Goal: Task Accomplishment & Management: Manage account settings

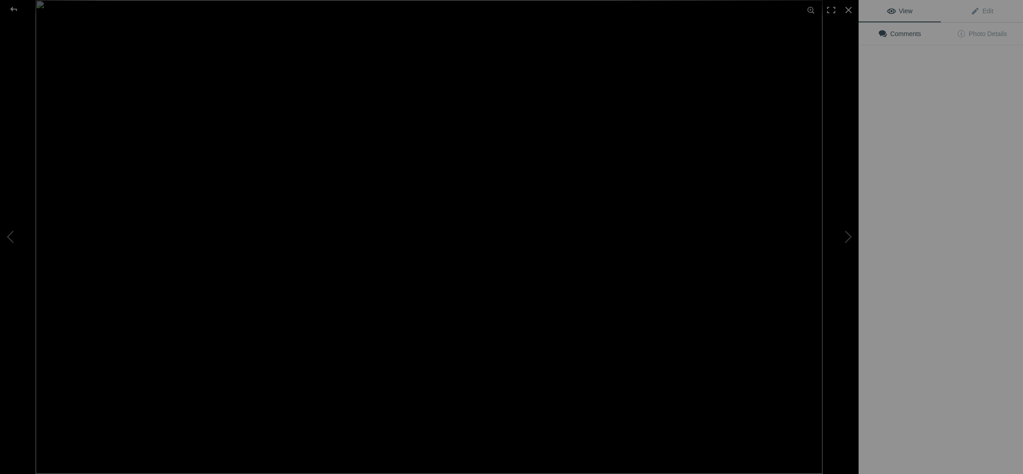
click at [267, 136] on img at bounding box center [429, 237] width 787 height 474
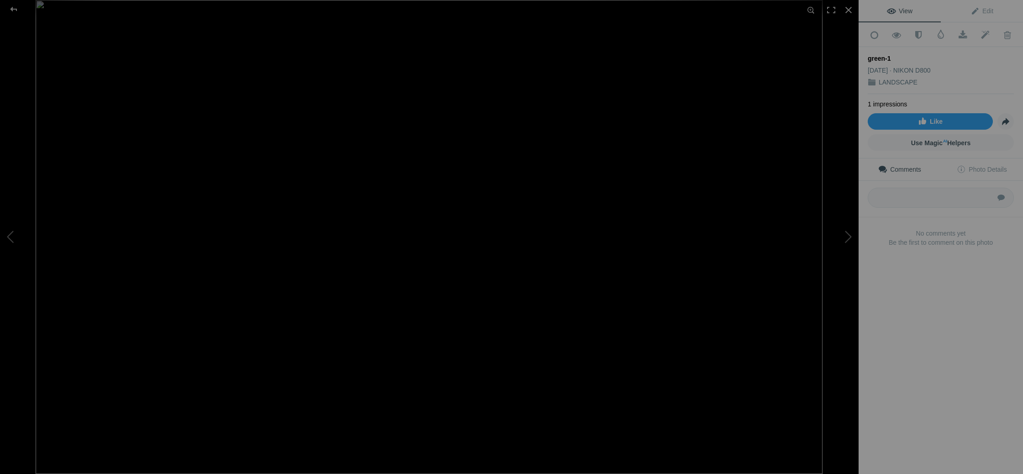
click at [895, 55] on div "green-1" at bounding box center [941, 58] width 146 height 9
drag, startPoint x: 889, startPoint y: 57, endPoint x: 856, endPoint y: 56, distance: 32.9
click at [856, 56] on div "green-1 View Edit Add to Quick Collection Remove from Quick Collection Hide fro…" at bounding box center [511, 237] width 1023 height 474
click at [991, 10] on span "Edit" at bounding box center [982, 10] width 23 height 7
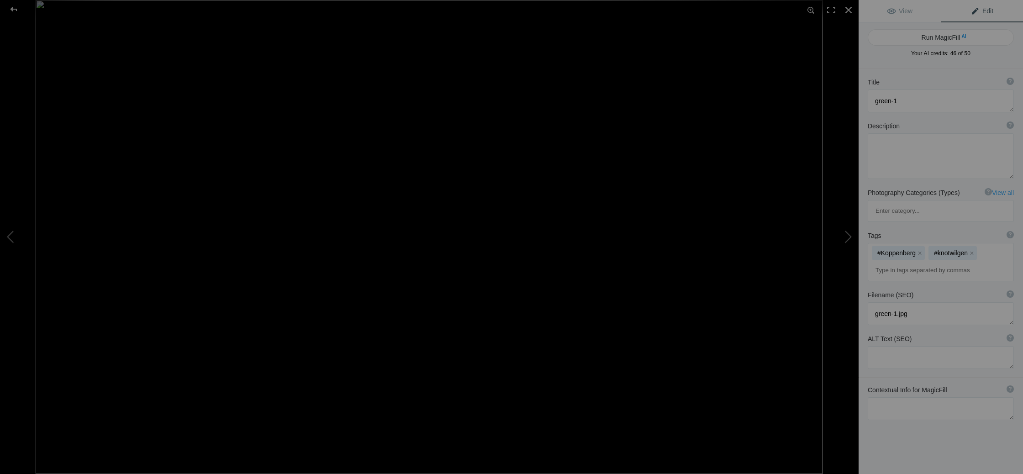
click at [897, 82] on div "Title ? Photo title is one of the highest used Search Engine ranking criteria a…" at bounding box center [941, 82] width 146 height 9
drag, startPoint x: 901, startPoint y: 100, endPoint x: 871, endPoint y: 101, distance: 29.7
click at [871, 101] on textarea at bounding box center [941, 101] width 146 height 23
type textarea "Koppenberg"
click at [914, 146] on textarea at bounding box center [941, 156] width 146 height 46
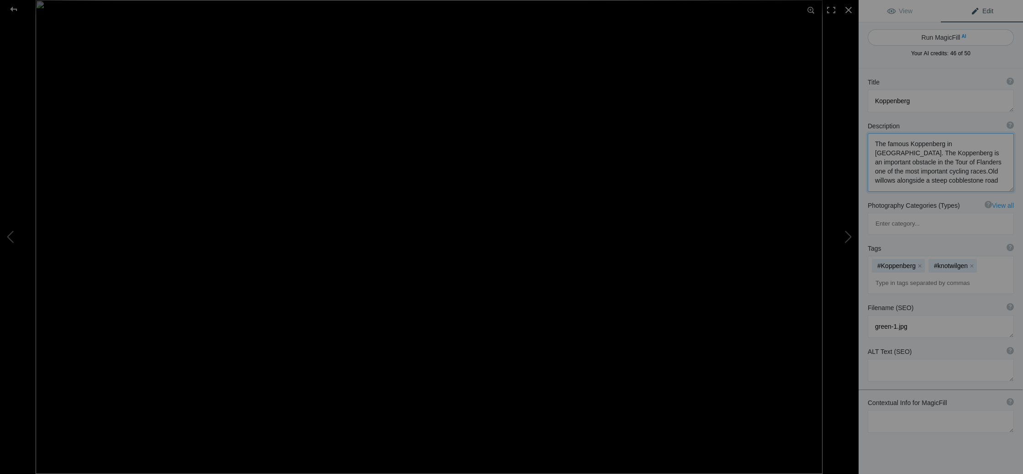
type textarea "The famous Koppenberg in Flanders. The Koppenberg is an important obstacle in t…"
click at [939, 37] on button "Run MagicFill AI" at bounding box center [941, 37] width 146 height 16
type textarea "Scenic View of the Koppenberg's Iconic Willows and Cobblestone Path"
type textarea "The Koppenberg in Flanders is renowned for its challenging steep cobblestone ro…"
type textarea "koppenberg-willows-cobblestone-path.jpg"
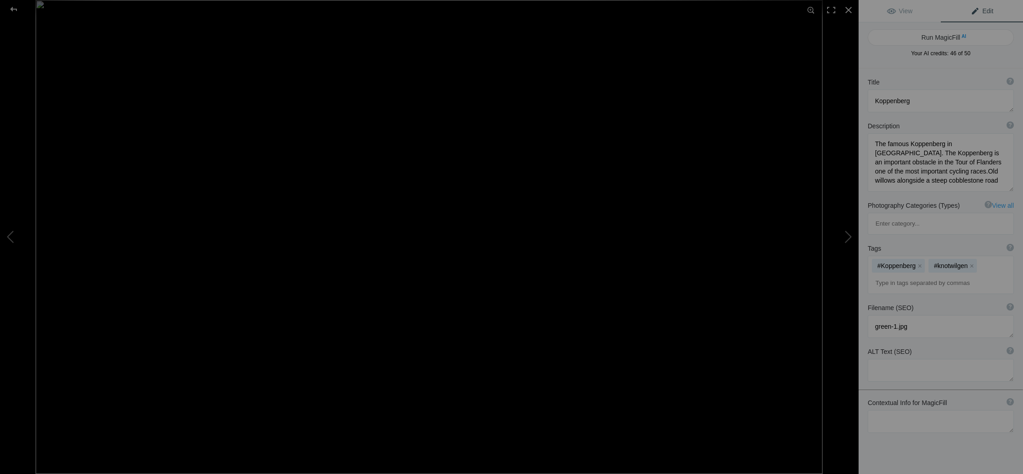
type textarea "Lush willows lining the cobblestone path at the Koppenberg in Flanders."
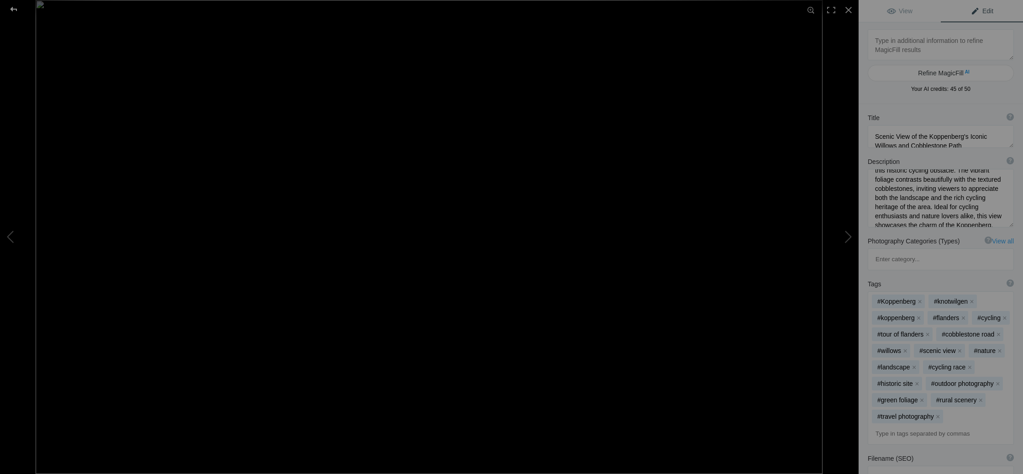
click at [14, 7] on div at bounding box center [13, 9] width 33 height 18
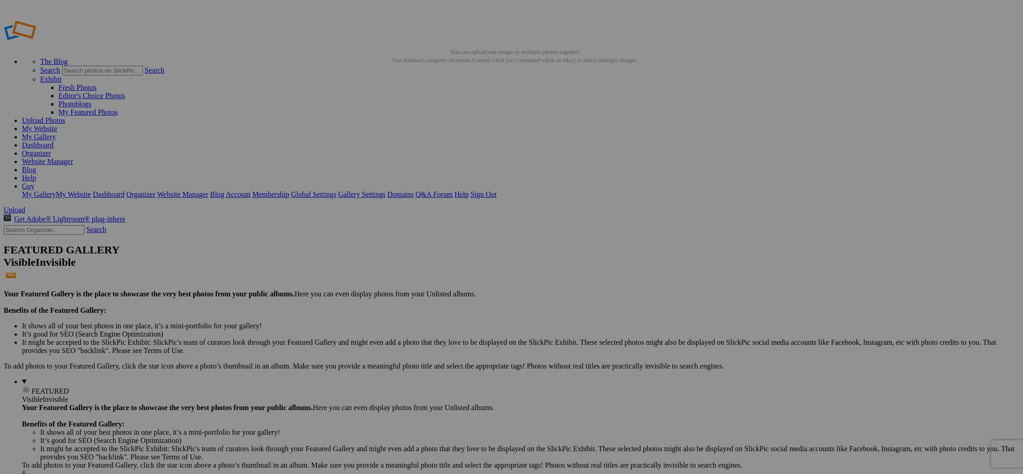
click at [451, 296] on span "Yes" at bounding box center [445, 297] width 11 height 8
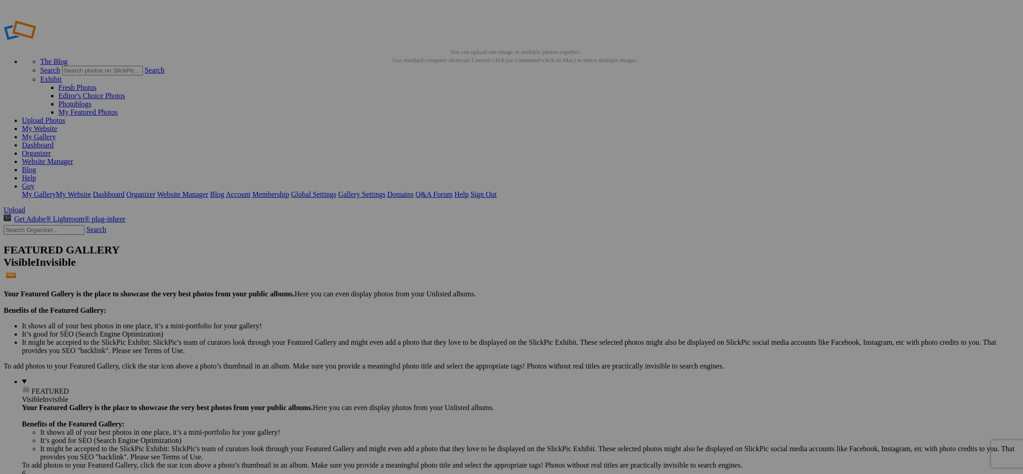
click at [451, 298] on span "Yes" at bounding box center [445, 297] width 11 height 8
type input "Animal life"
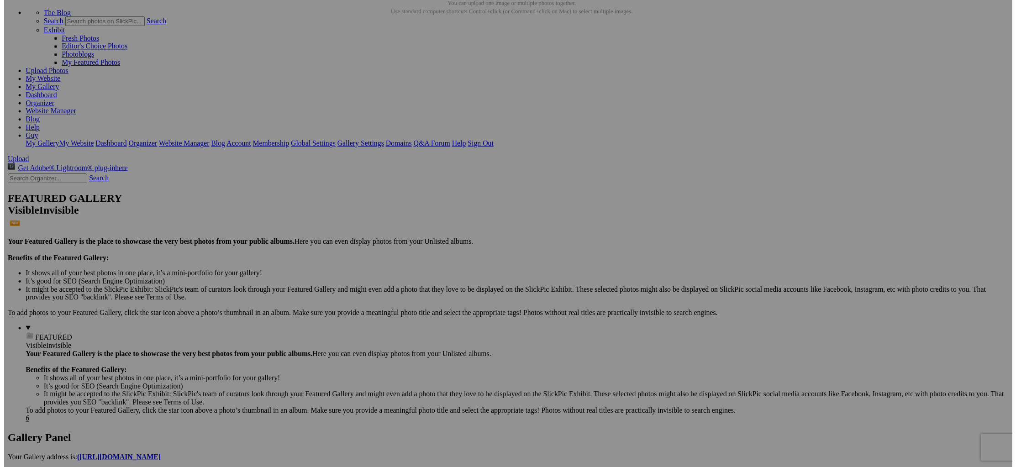
scroll to position [47, 0]
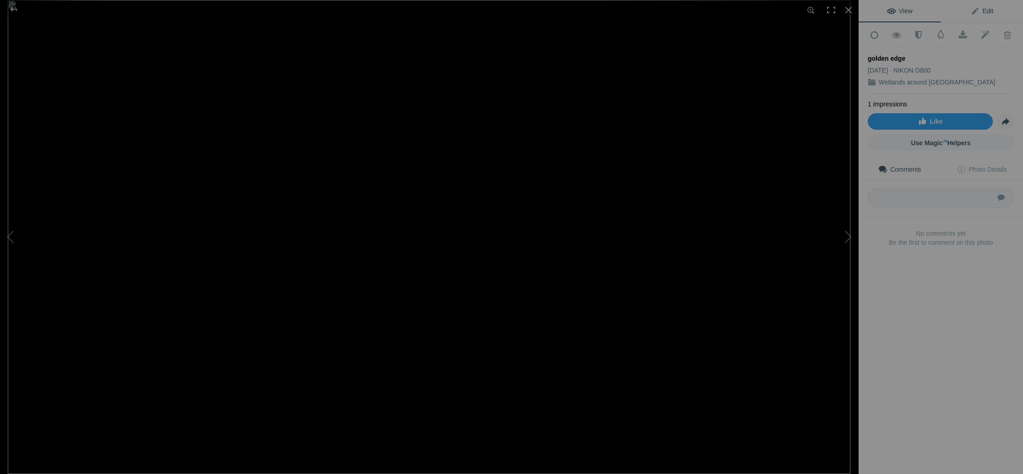
click at [987, 11] on span "Edit" at bounding box center [982, 10] width 23 height 7
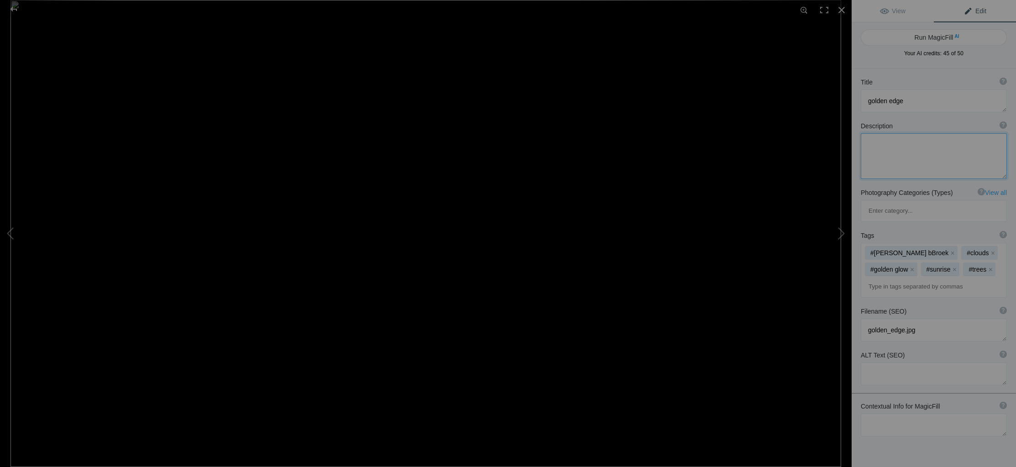
click at [876, 145] on textarea at bounding box center [934, 156] width 146 height 46
type textarea "S"
type textarea "The sunrise at the Mechels Broek creates a golden edge at the clouds against a …"
click at [950, 250] on button "x" at bounding box center [953, 253] width 6 height 6
click at [910, 243] on div "#clouds x #golden glow x #sunrise x #trees x" at bounding box center [933, 270] width 145 height 54
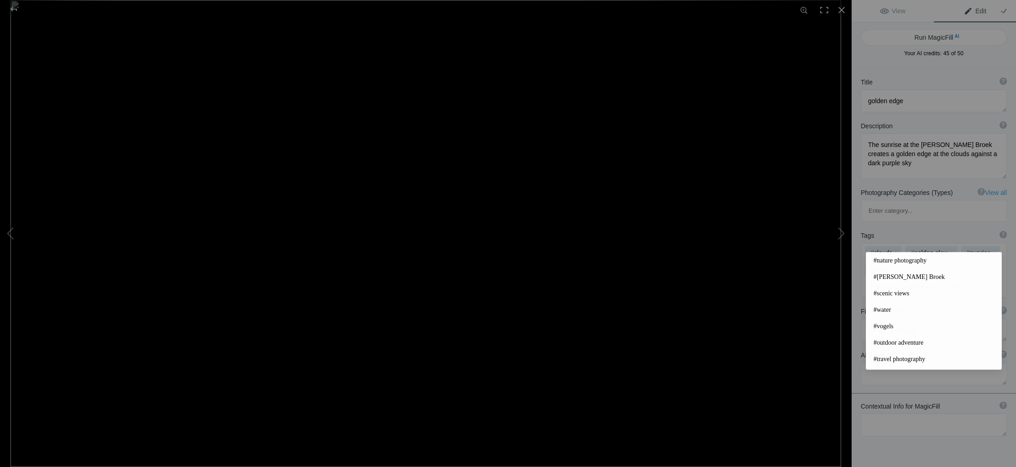
click at [905, 279] on input at bounding box center [934, 287] width 136 height 16
click at [897, 276] on span "#Mechels Broek" at bounding box center [934, 277] width 121 height 9
click at [891, 279] on input at bounding box center [934, 287] width 136 height 16
click at [902, 260] on span "#nature photography" at bounding box center [934, 260] width 121 height 9
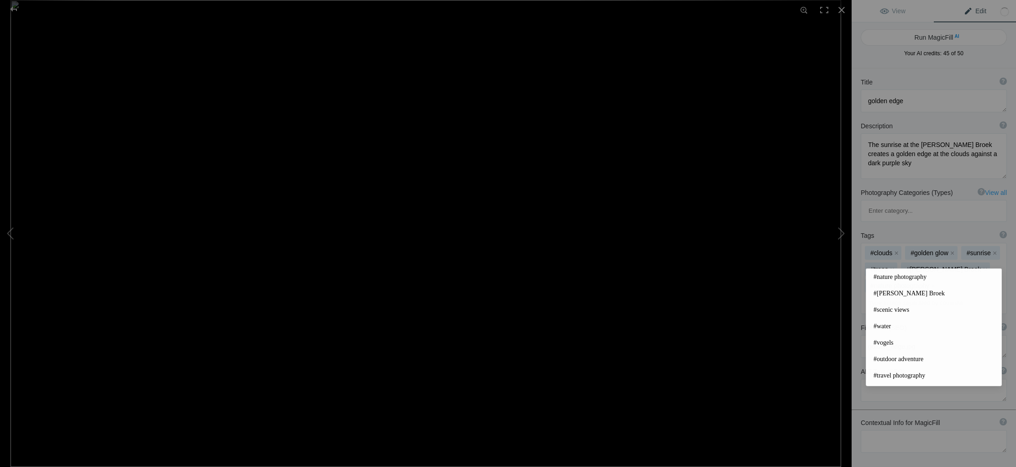
click at [886, 295] on input at bounding box center [934, 303] width 136 height 16
click at [895, 312] on span "#scenic views" at bounding box center [934, 310] width 121 height 9
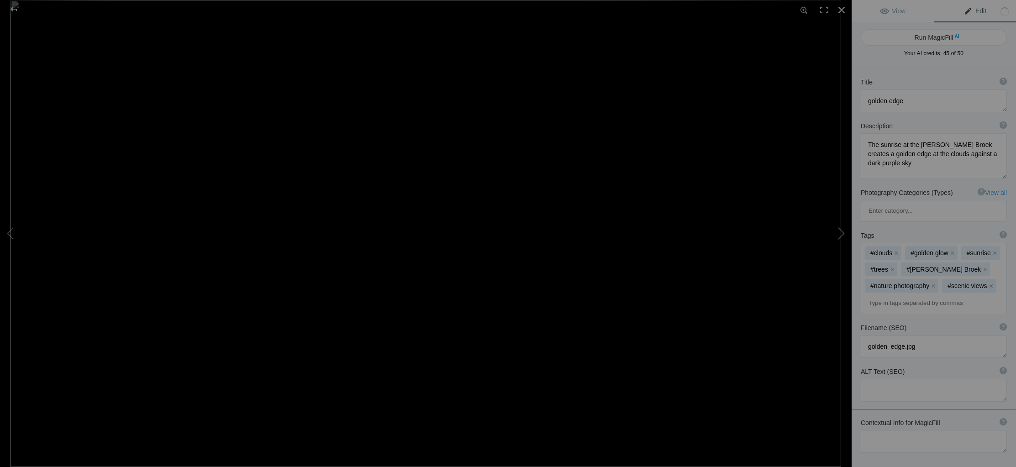
click at [891, 295] on input at bounding box center [934, 303] width 136 height 16
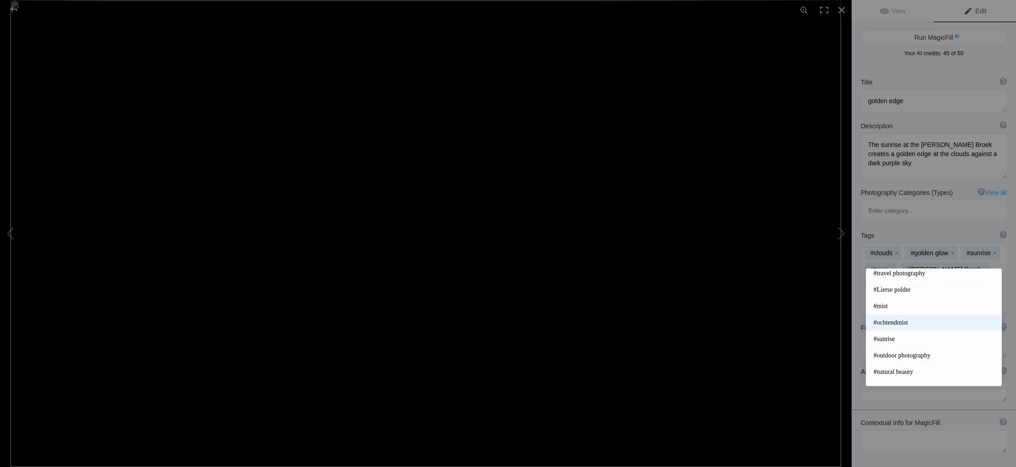
scroll to position [103, 0]
click at [918, 355] on span "#outdoor photography" at bounding box center [934, 355] width 121 height 9
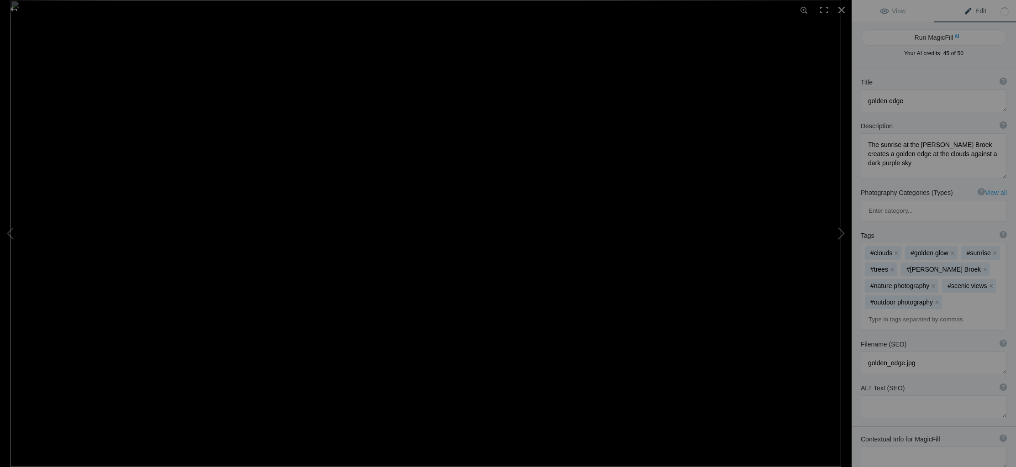
click at [908, 311] on input at bounding box center [934, 319] width 136 height 16
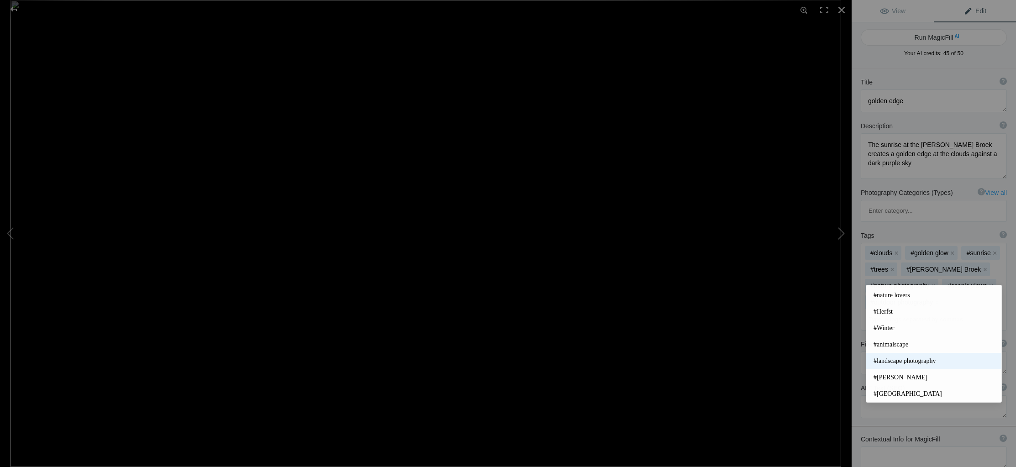
scroll to position [210, 0]
click at [911, 361] on span "#landscape photography" at bounding box center [934, 363] width 121 height 9
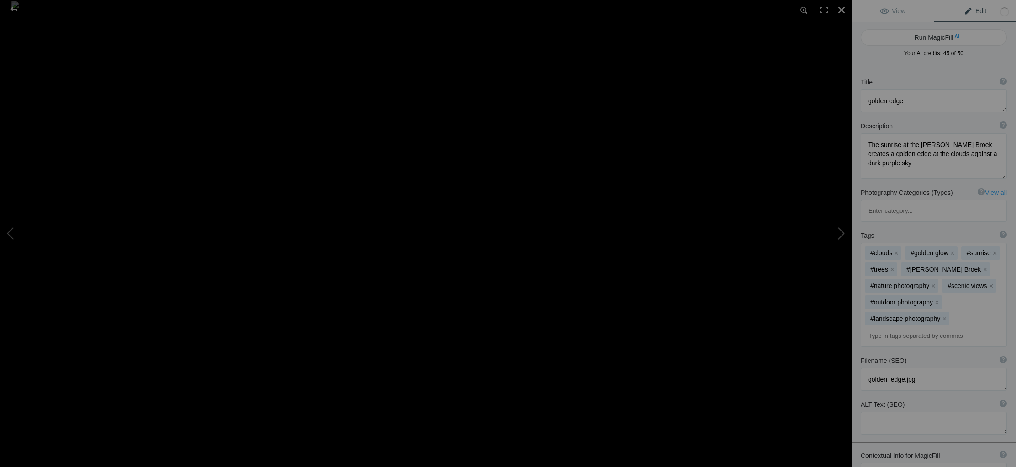
click at [914, 328] on input at bounding box center [934, 336] width 136 height 16
type input "colour purple"
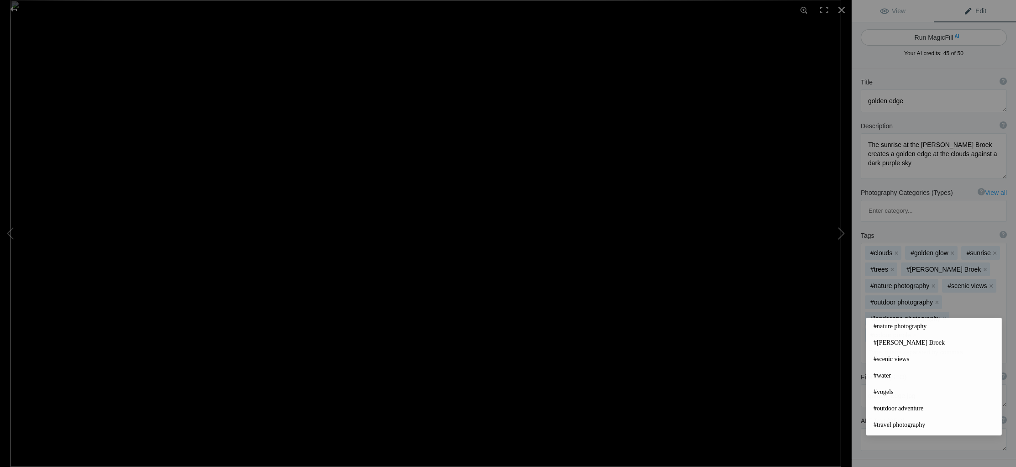
click at [944, 36] on button "Run MagicFill AI" at bounding box center [934, 37] width 146 height 16
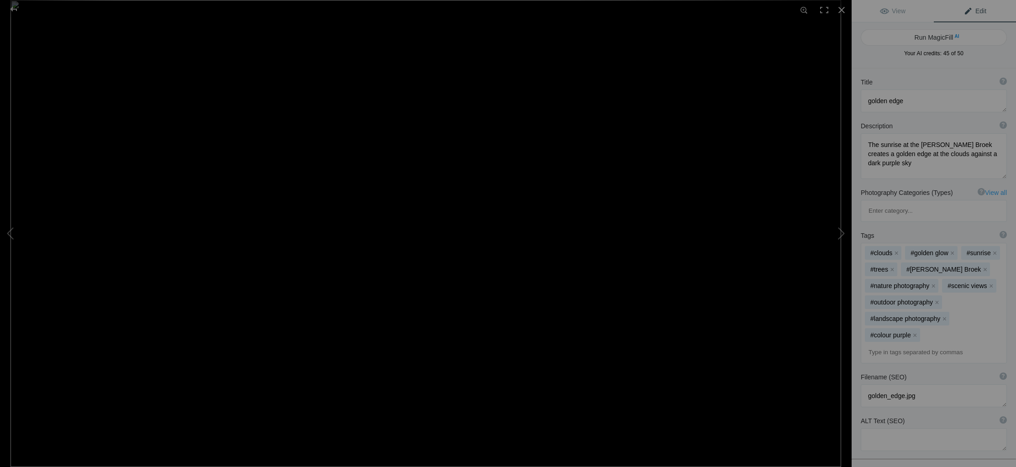
type textarea "Sunrise Glow Over [PERSON_NAME] Broek with Silhouetted Trees"
type textarea "The breathtaking sunrise at Mechels Broek casts a stunning golden glow along th…"
type textarea "sunrise-glow-mechels-broek-silhouetted-trees.jpg"
type textarea "Sunrise at Mechels Broek with golden clouds and silhouetted trees."
